Goal: Information Seeking & Learning: Compare options

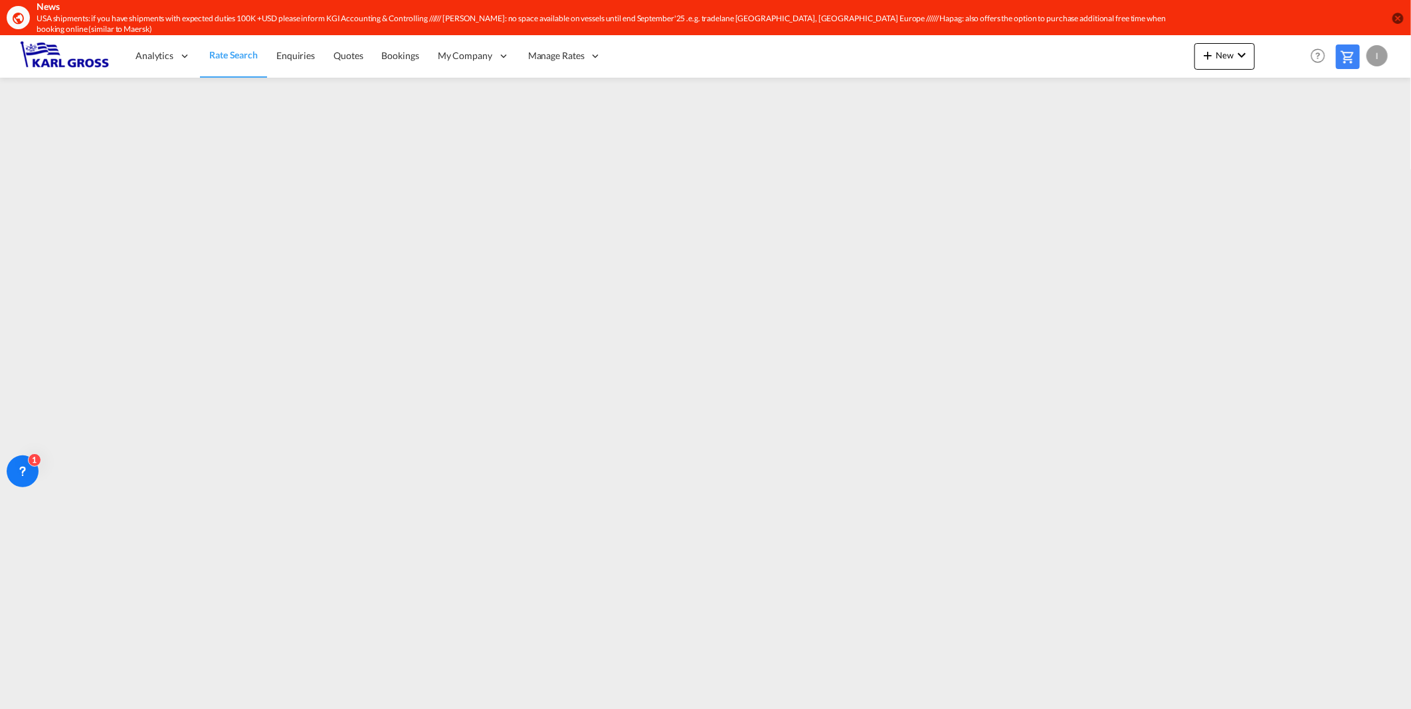
click at [259, 45] on link "Rate Search" at bounding box center [233, 56] width 67 height 43
